Goal: Information Seeking & Learning: Learn about a topic

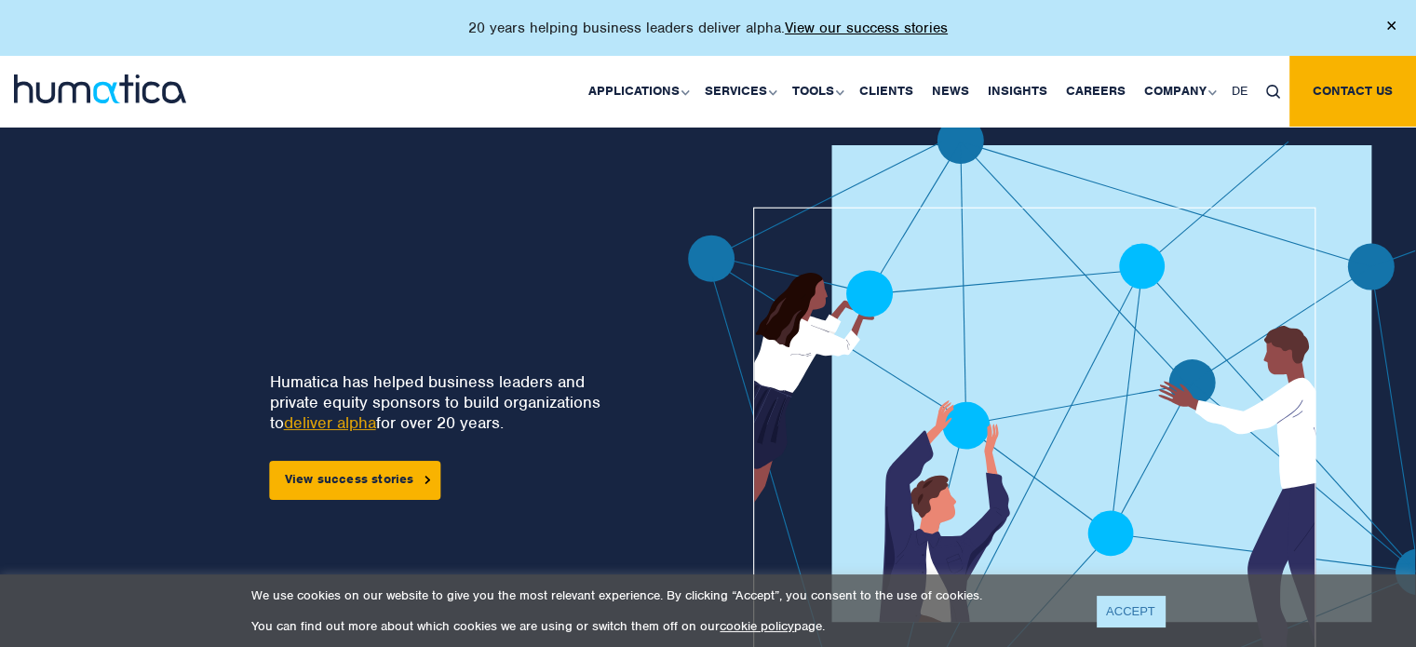
click at [1111, 604] on link "ACCEPT" at bounding box center [1131, 611] width 68 height 31
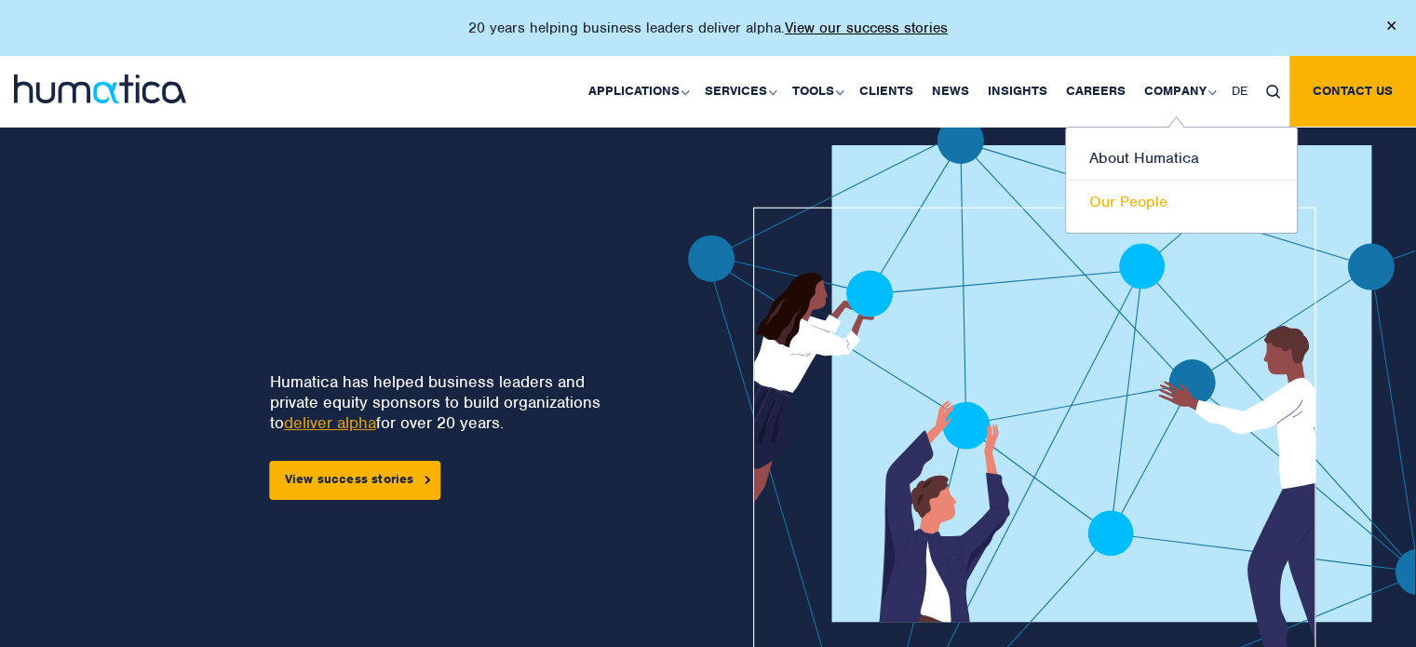
click at [1135, 189] on link "Our People" at bounding box center [1181, 202] width 231 height 43
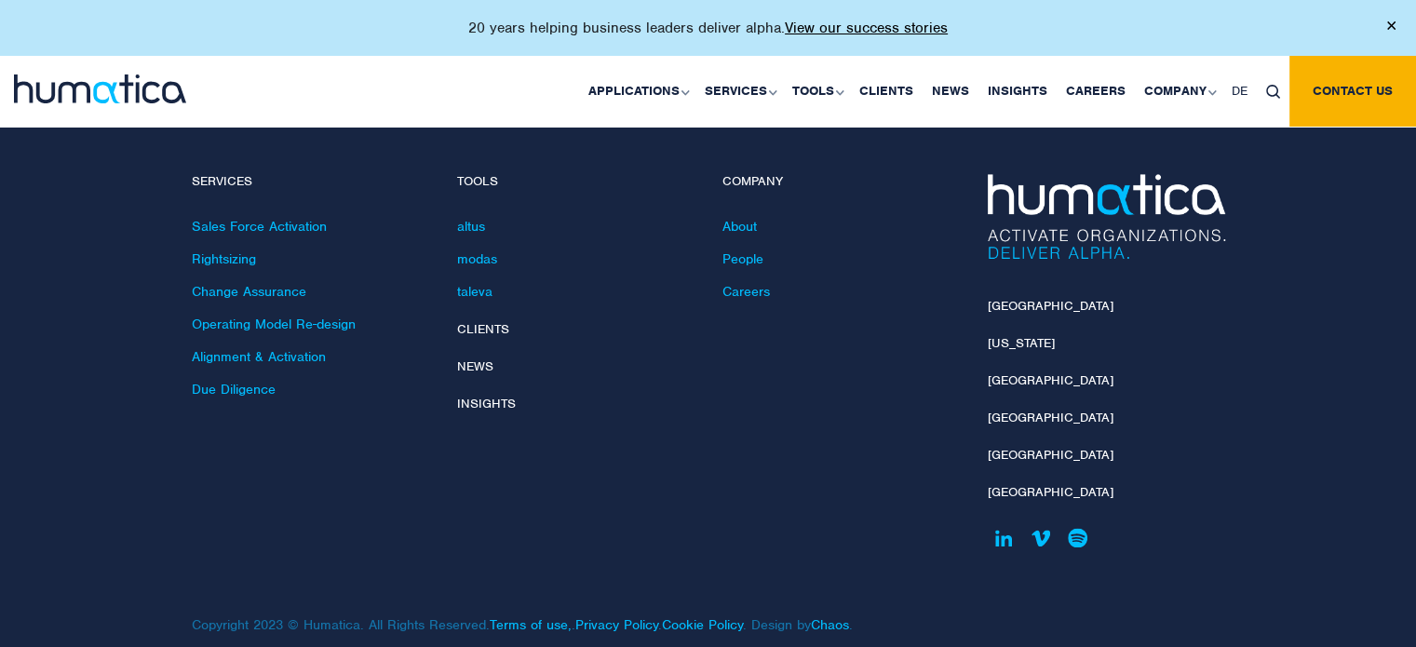
scroll to position [2724, 0]
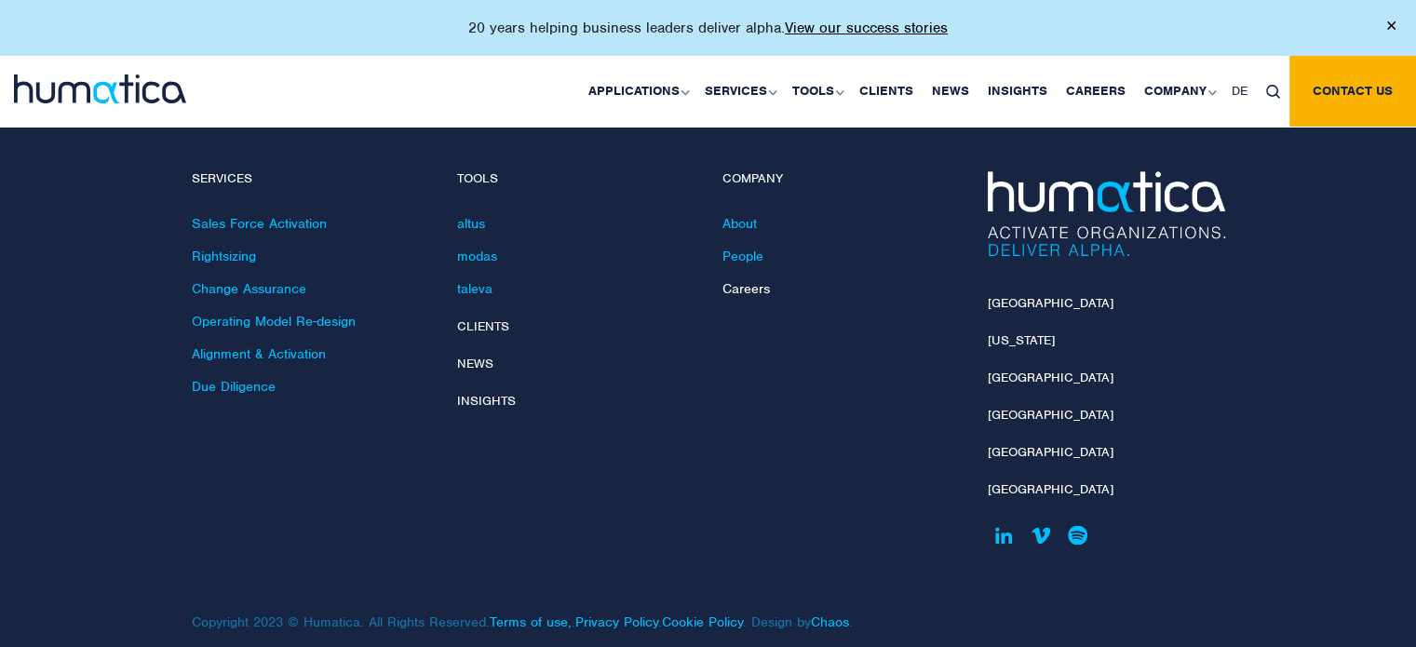
click at [729, 280] on link "Careers" at bounding box center [745, 288] width 47 height 17
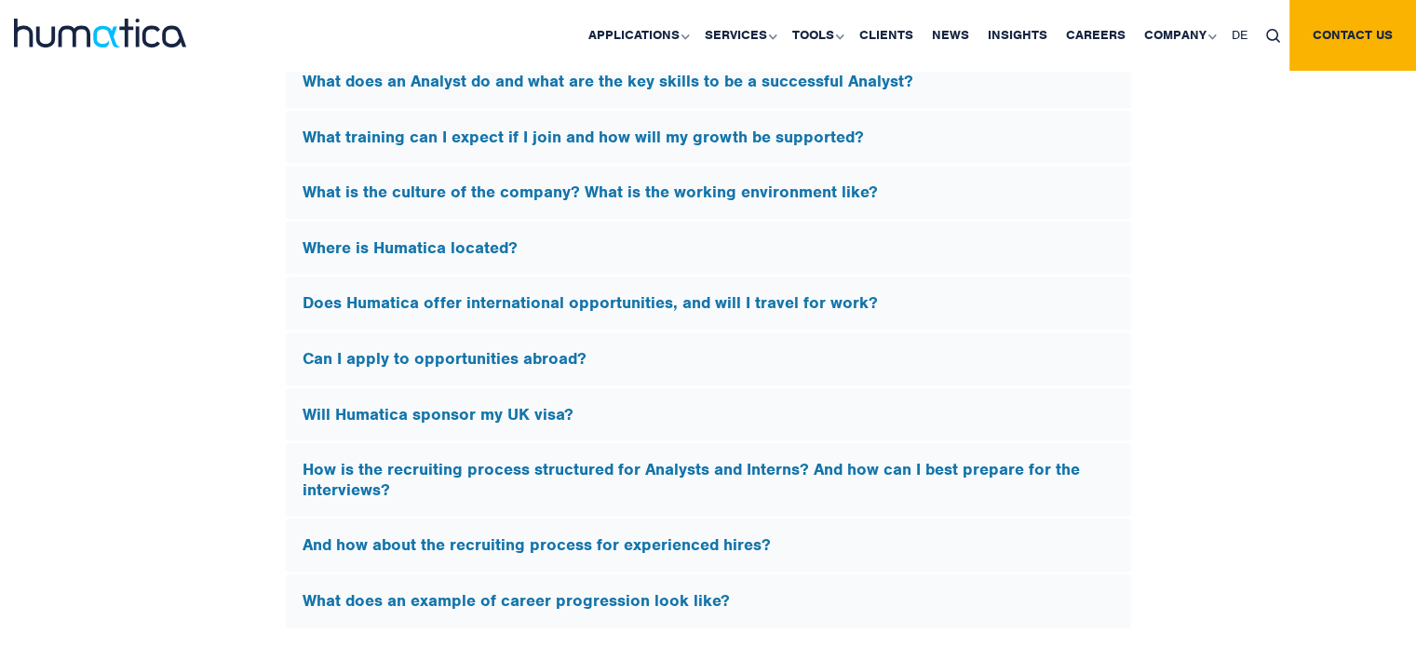
drag, startPoint x: 402, startPoint y: 237, endPoint x: 411, endPoint y: 232, distance: 10.1
click at [402, 238] on h5 "Where is Humatica located?" at bounding box center [709, 248] width 812 height 20
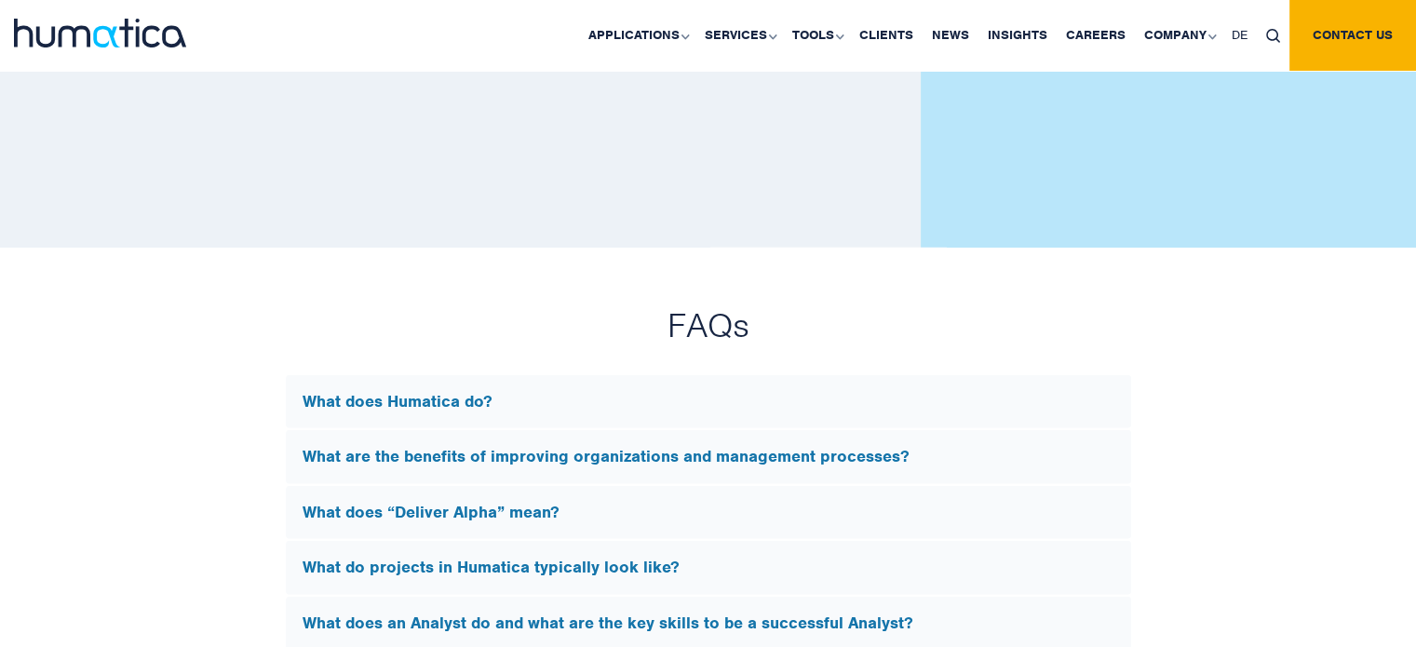
scroll to position [4740, 0]
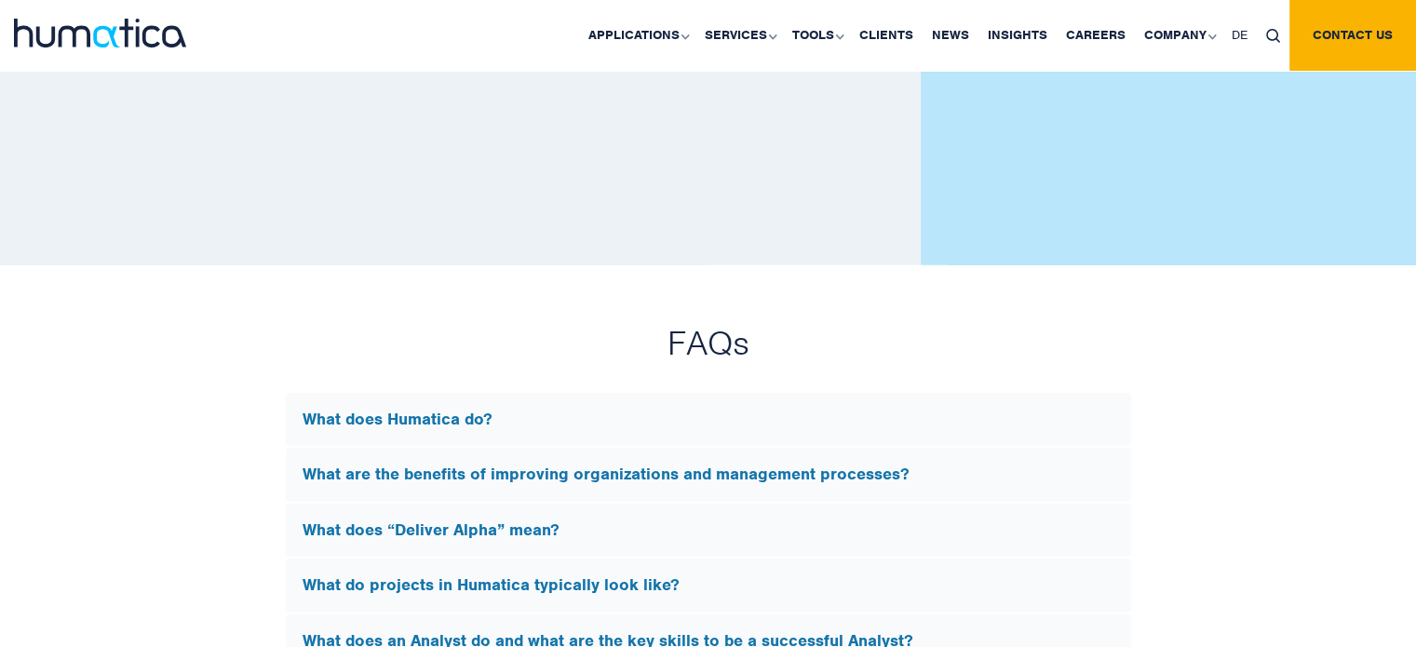
click at [368, 398] on div "What does Humatica do?" at bounding box center [708, 420] width 845 height 54
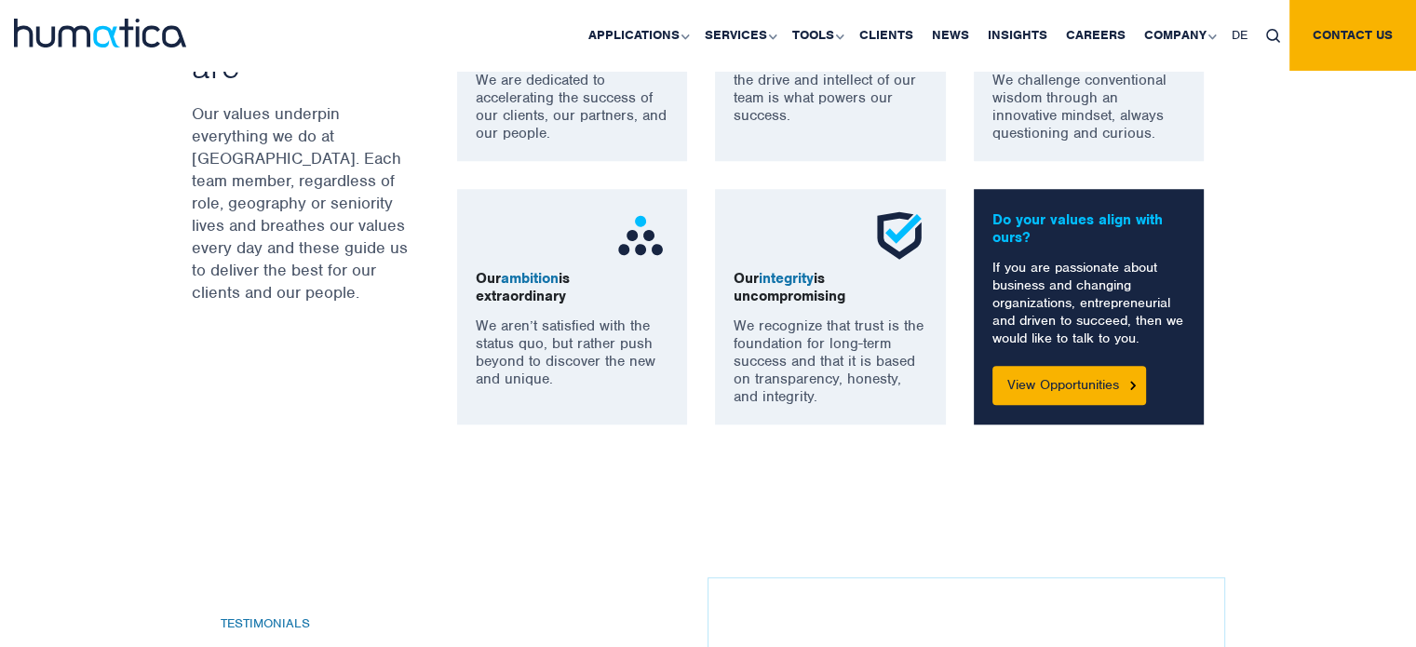
scroll to position [1389, 0]
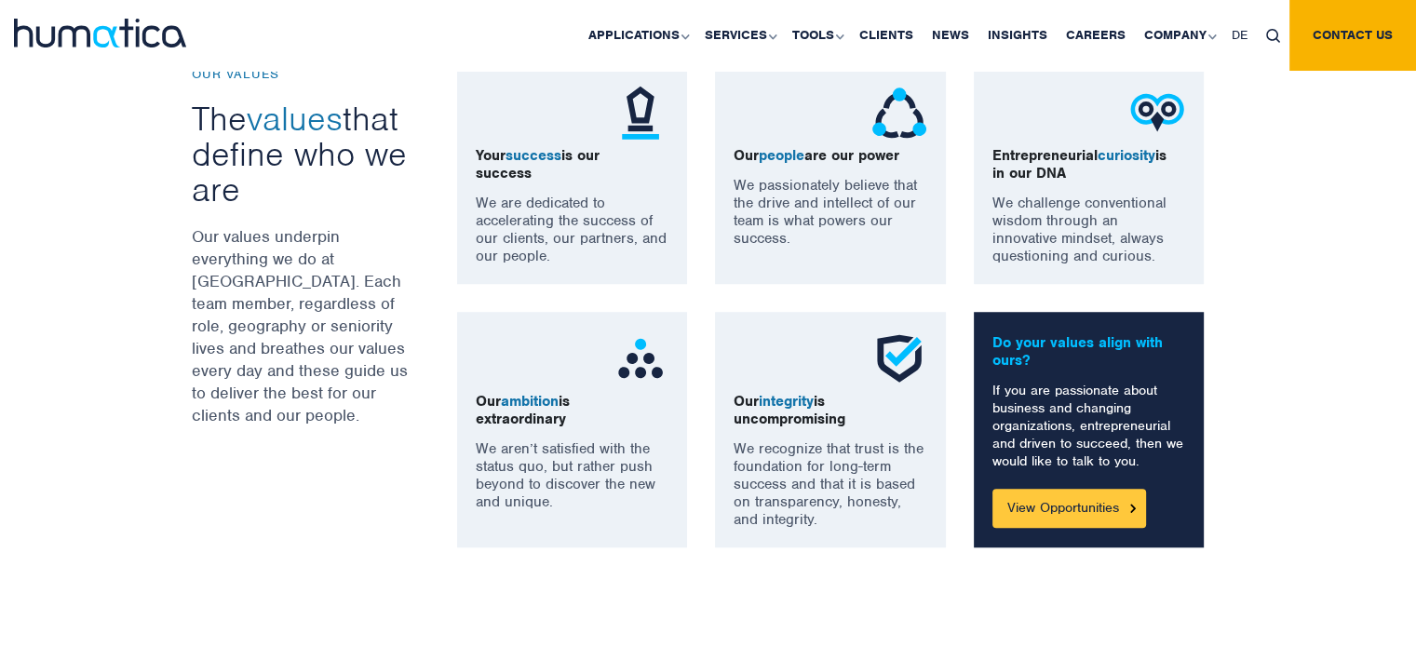
click at [1061, 507] on link "View Opportunities" at bounding box center [1069, 508] width 154 height 39
